Goal: Communication & Community: Participate in discussion

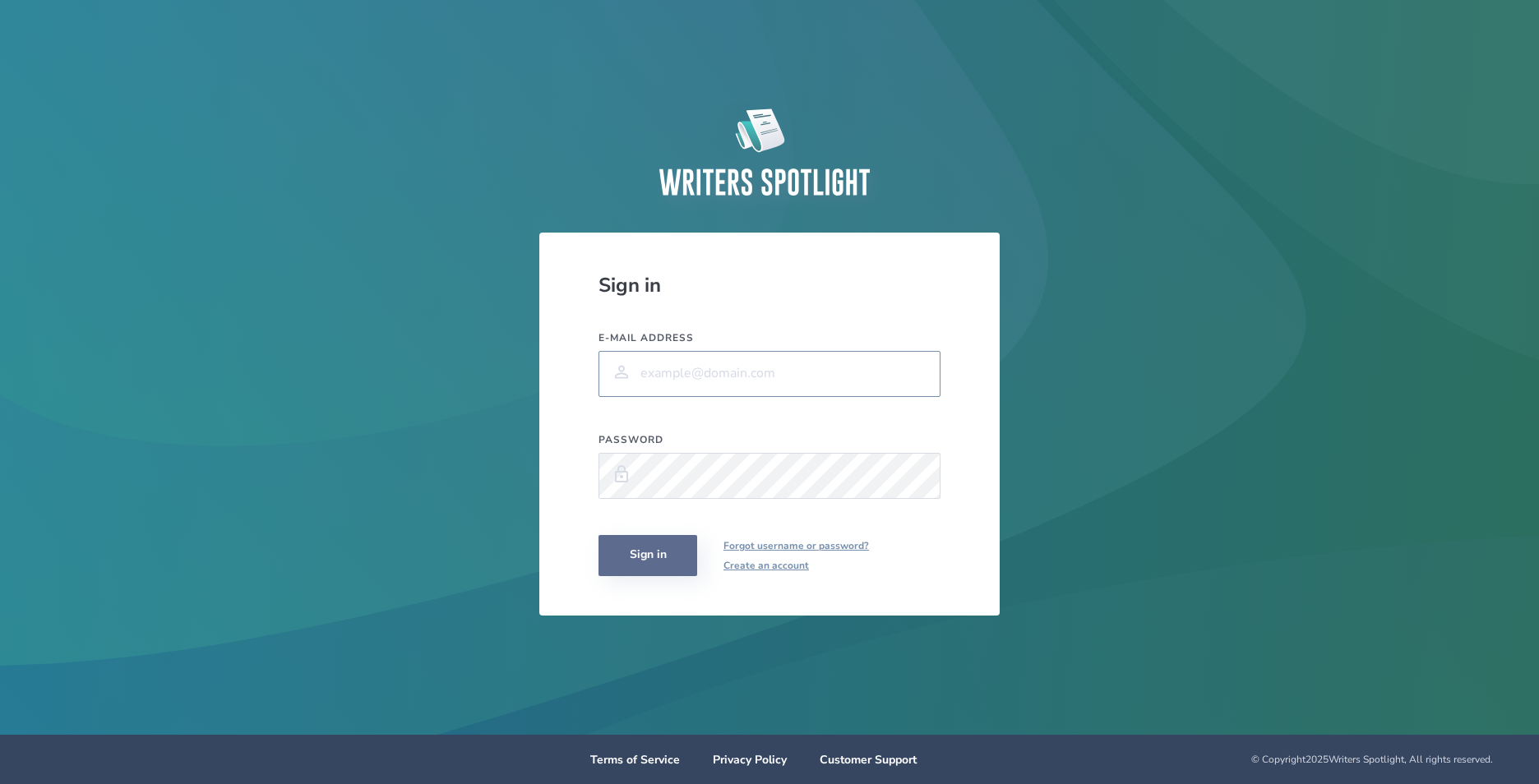
type input "[EMAIL_ADDRESS][DOMAIN_NAME]"
click at [653, 561] on button "Sign in" at bounding box center [647, 556] width 99 height 41
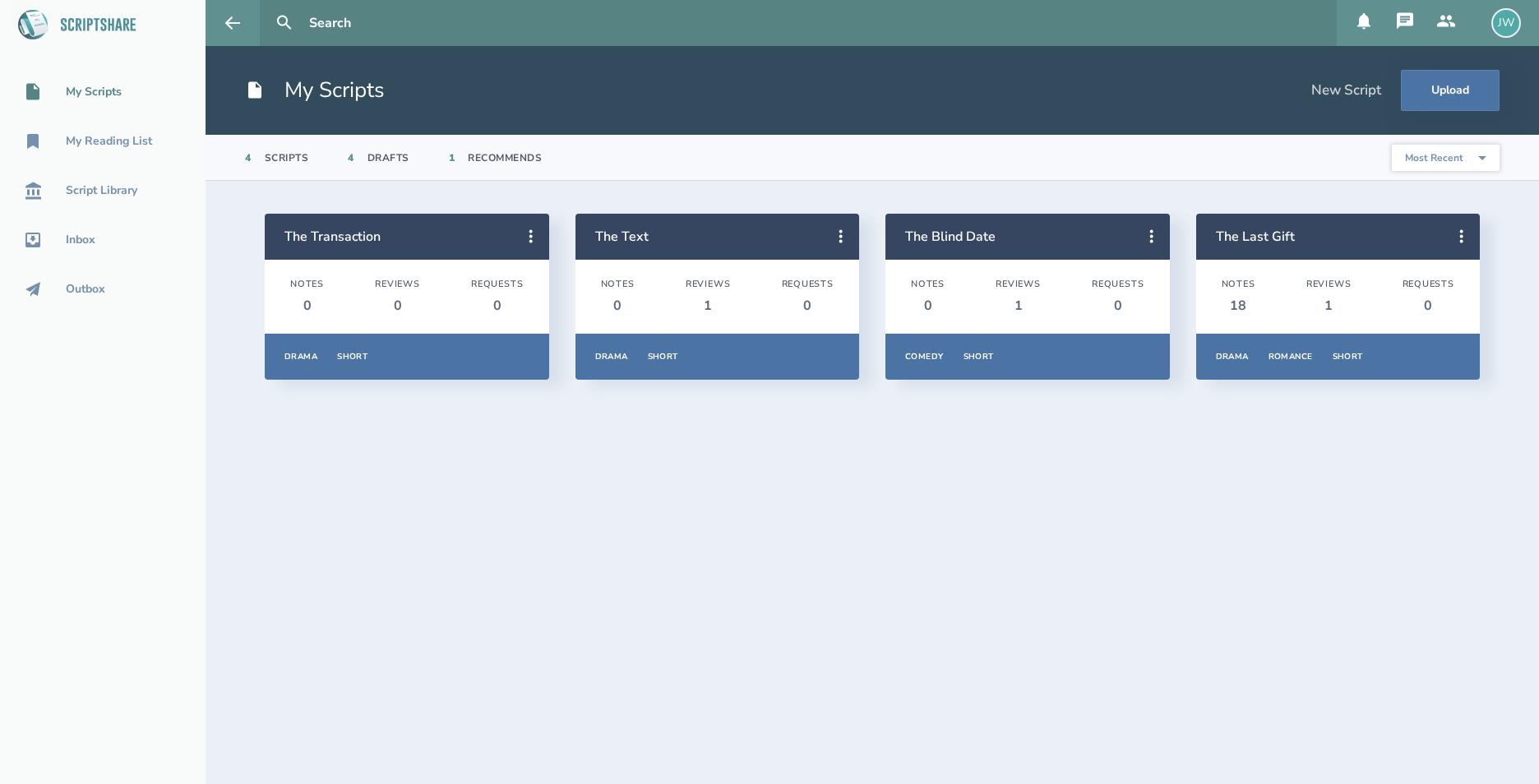
click at [1447, 22] on icon at bounding box center [1446, 22] width 20 height 20
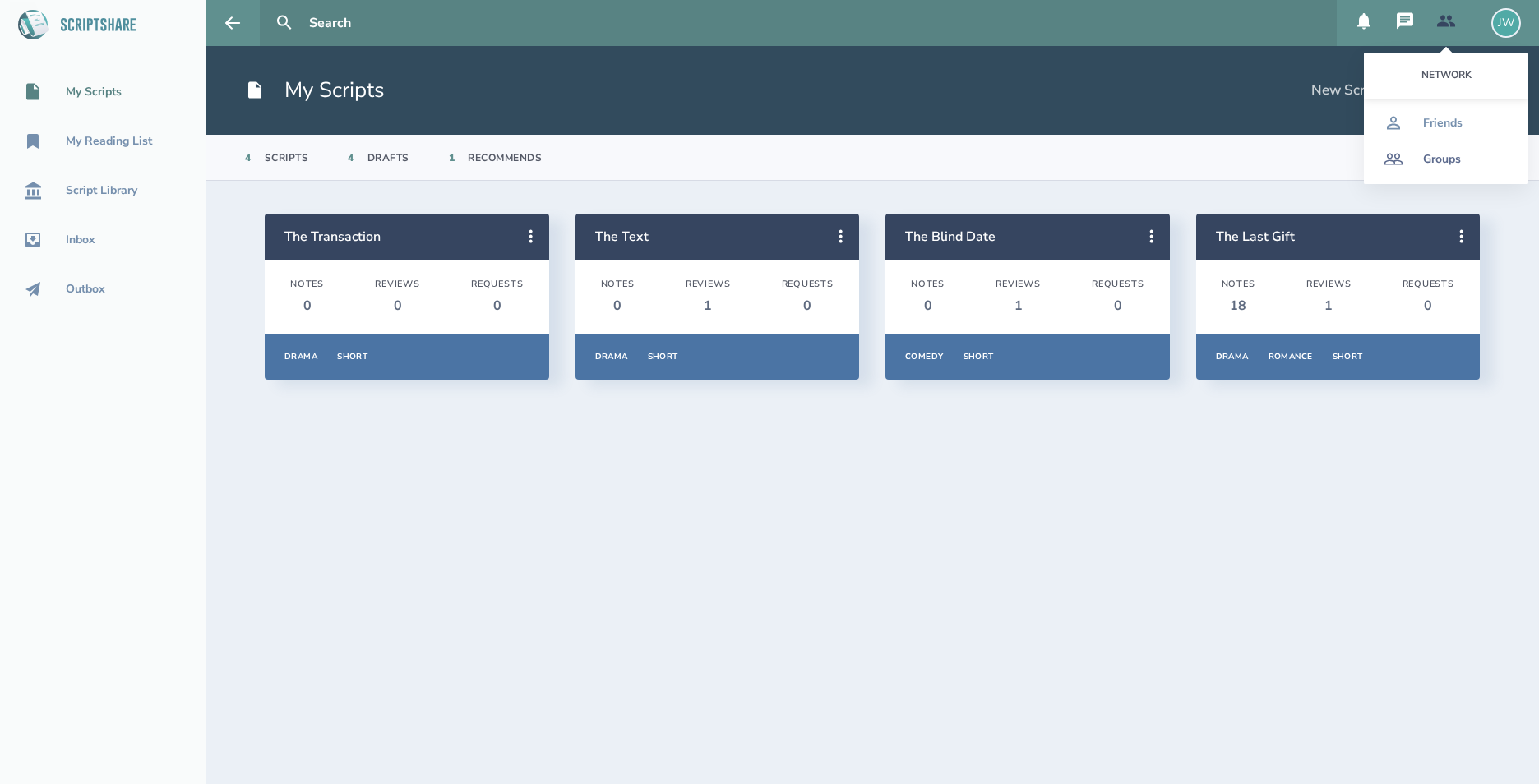
click at [1453, 161] on div "Groups" at bounding box center [1441, 159] width 38 height 13
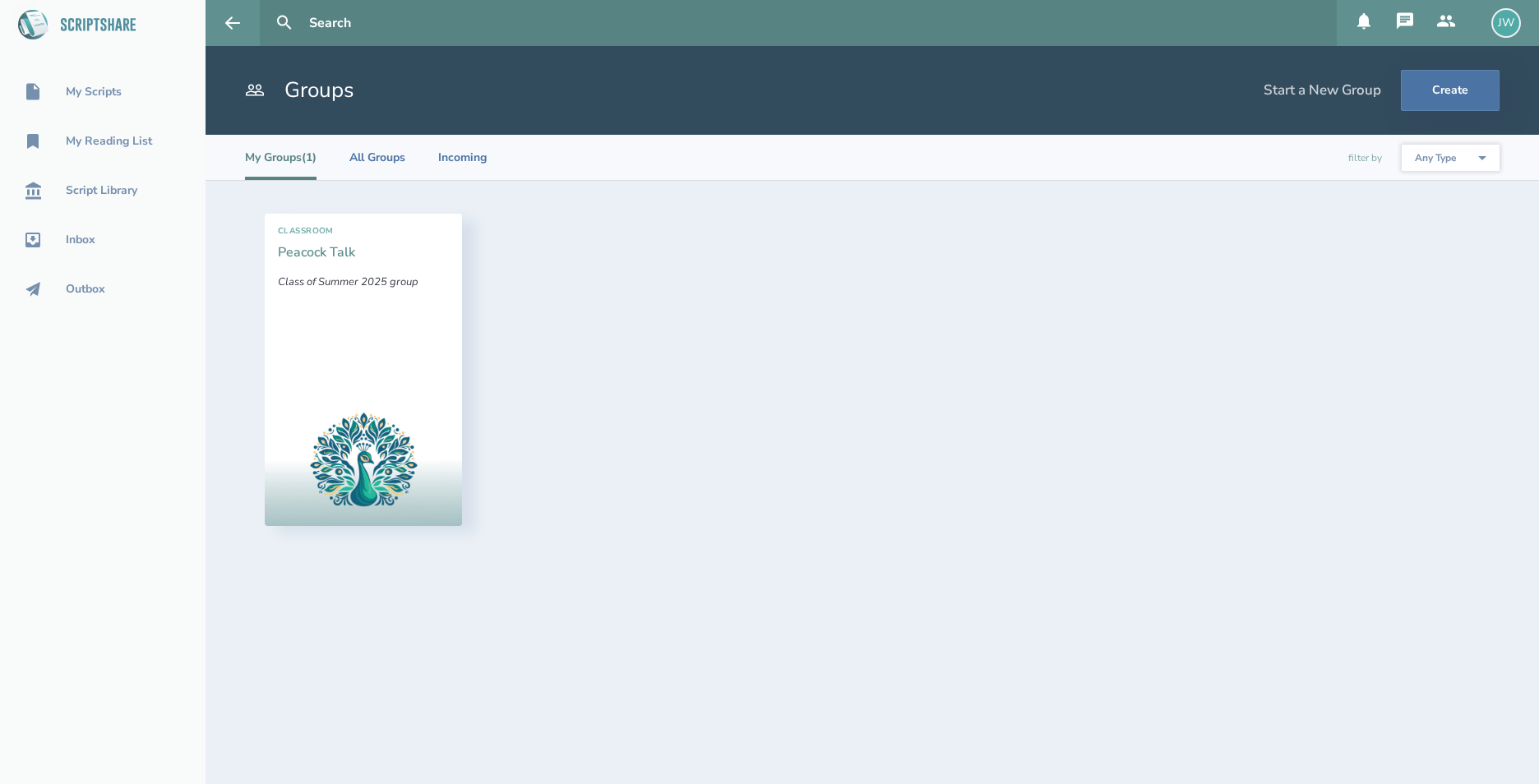
click at [323, 257] on link "Peacock Talk" at bounding box center [316, 253] width 77 height 18
select select "1"
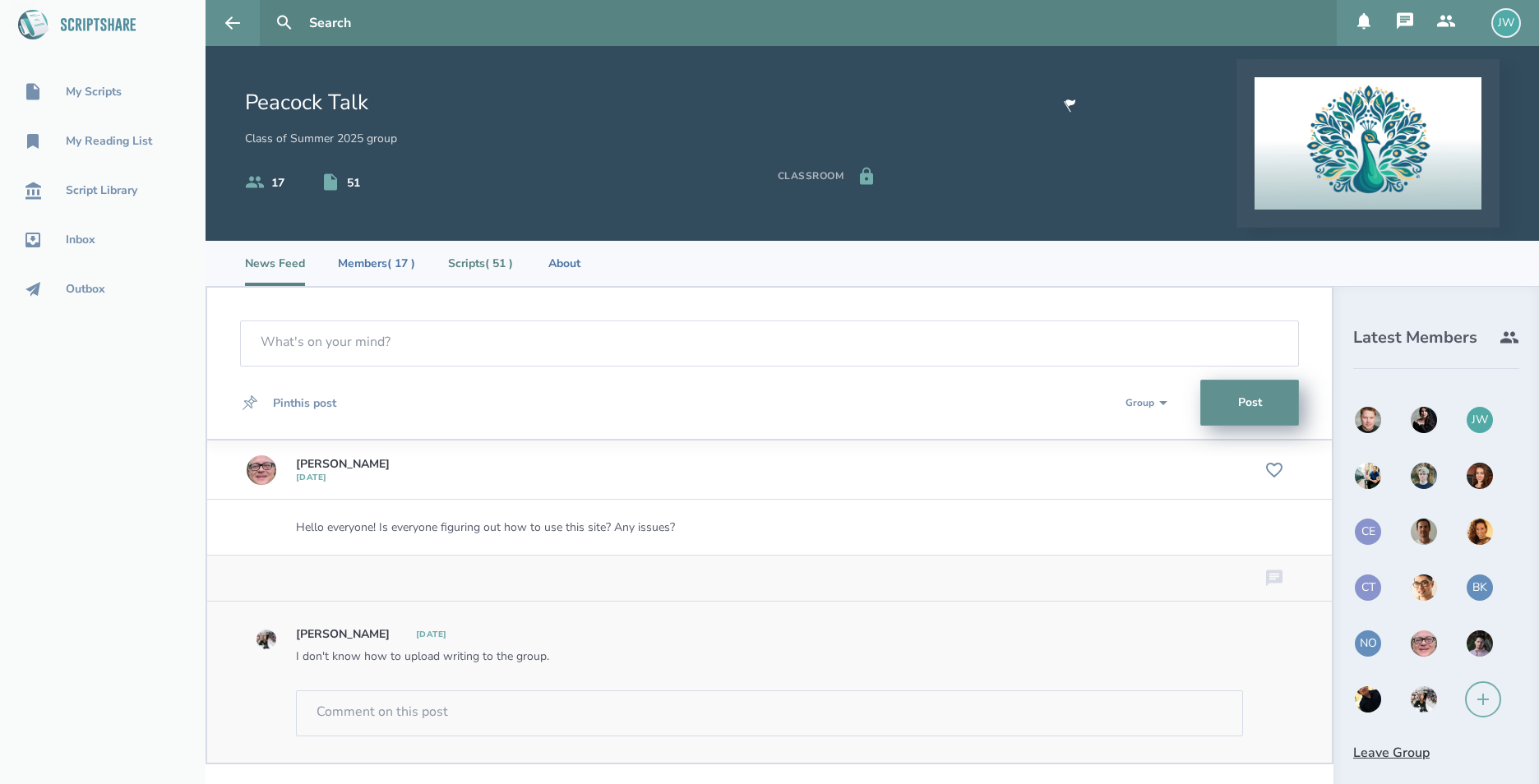
click at [474, 259] on li "Scripts ( 51 )" at bounding box center [481, 263] width 65 height 45
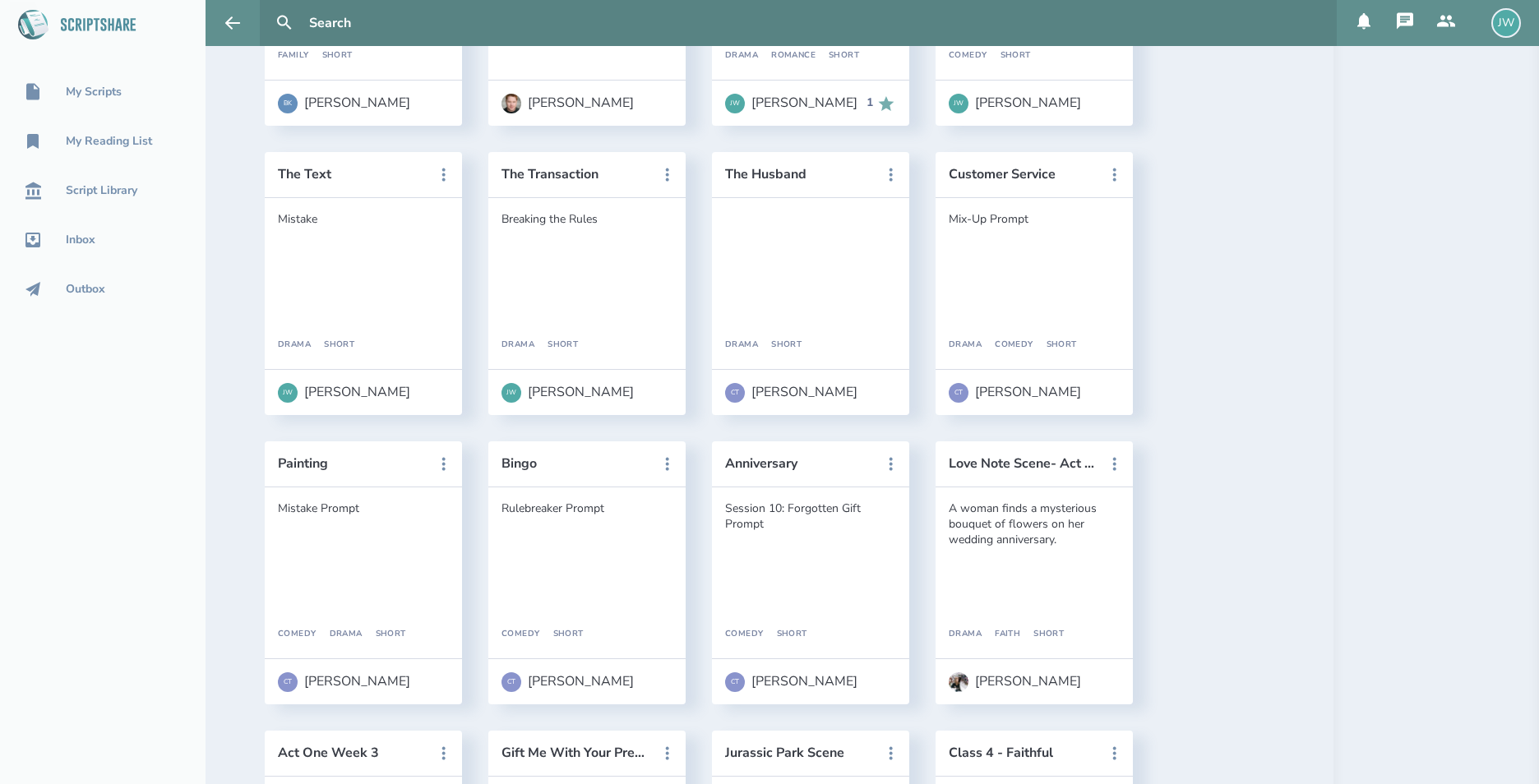
scroll to position [1714, 0]
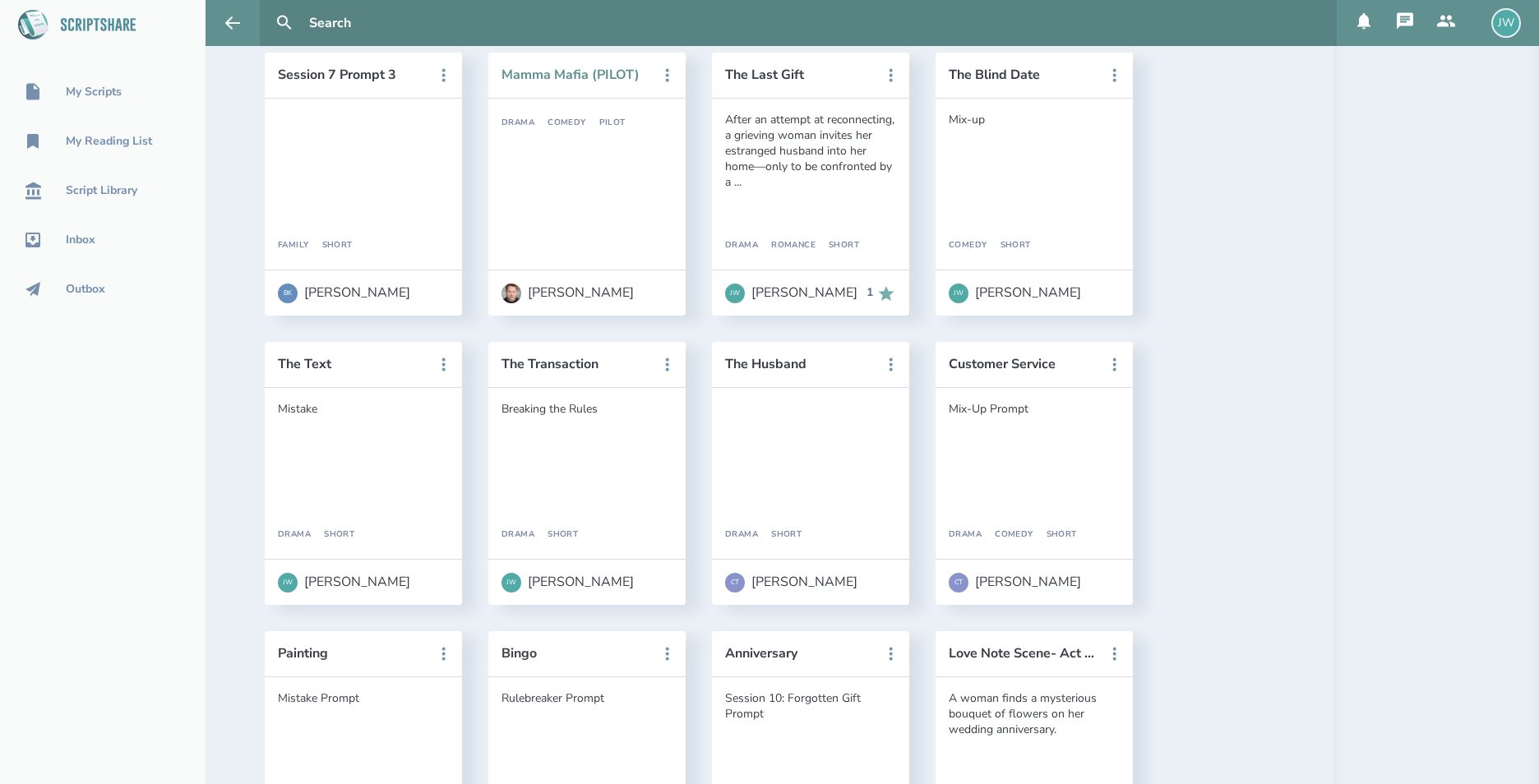
click at [579, 78] on button "Mamma Mafia (PILOT)" at bounding box center [575, 74] width 148 height 15
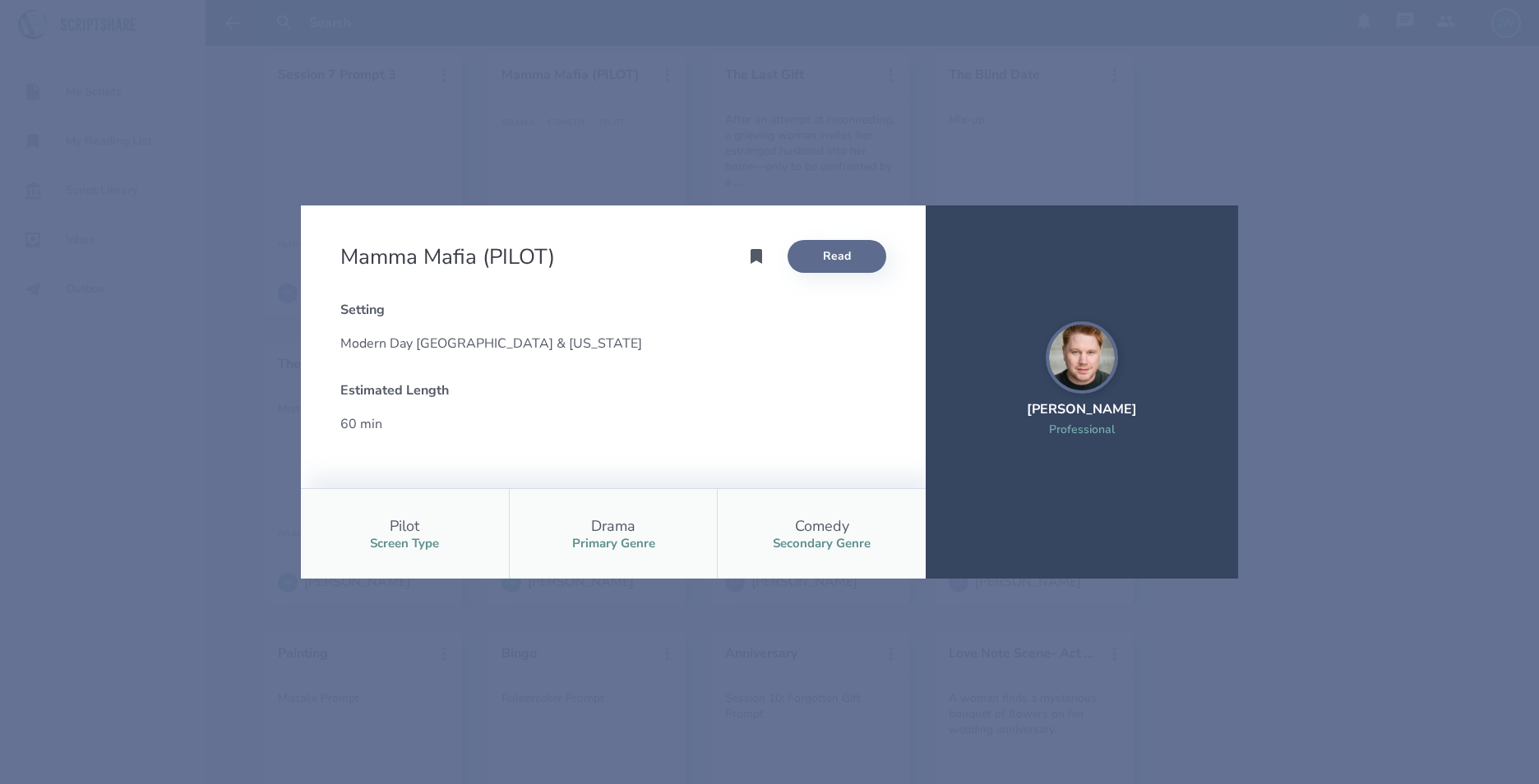
click at [843, 255] on link "Read" at bounding box center [836, 256] width 99 height 33
